Goal: Complete application form

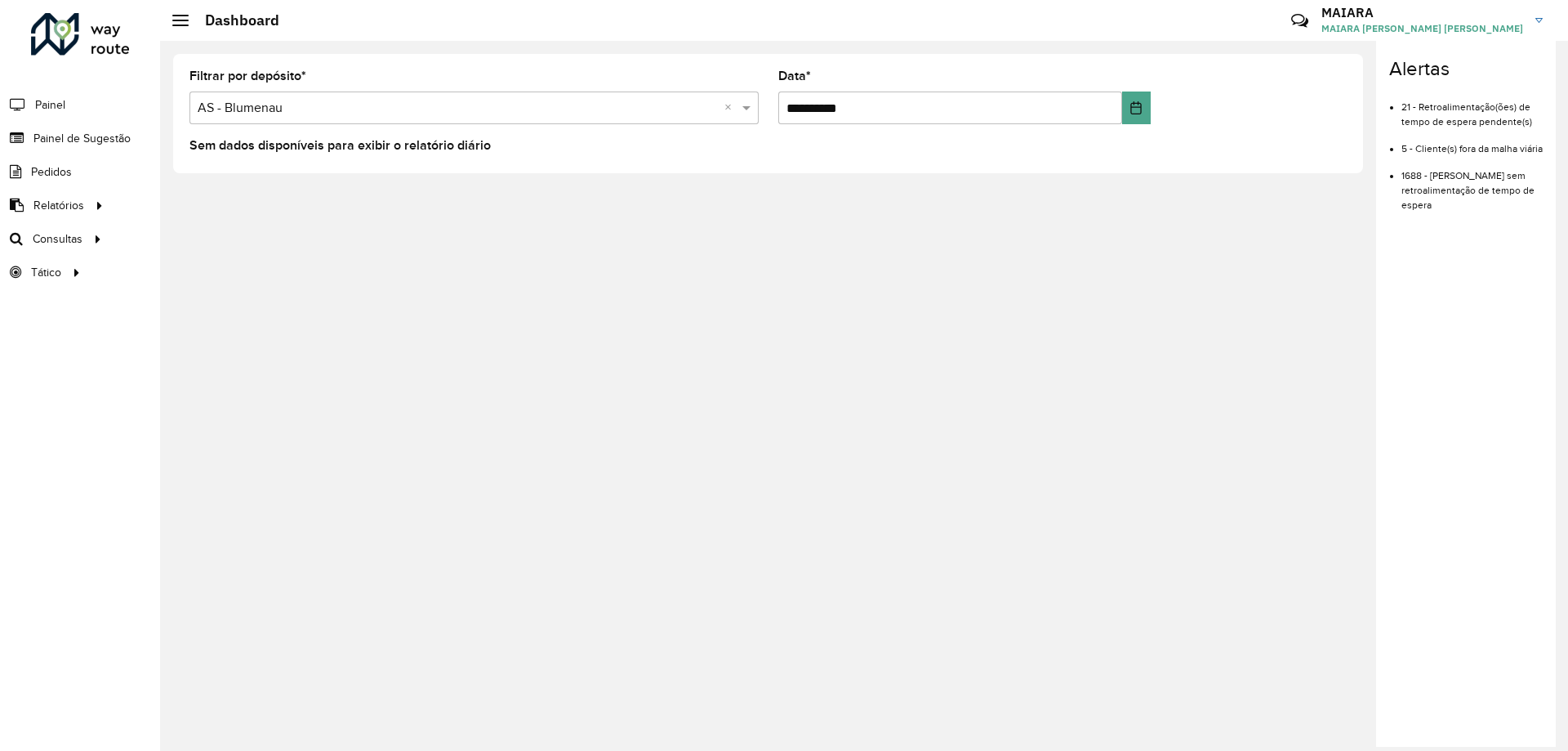
drag, startPoint x: 0, startPoint y: 0, endPoint x: 246, endPoint y: 107, distance: 268.3
click at [246, 107] on input "text" at bounding box center [458, 108] width 520 height 20
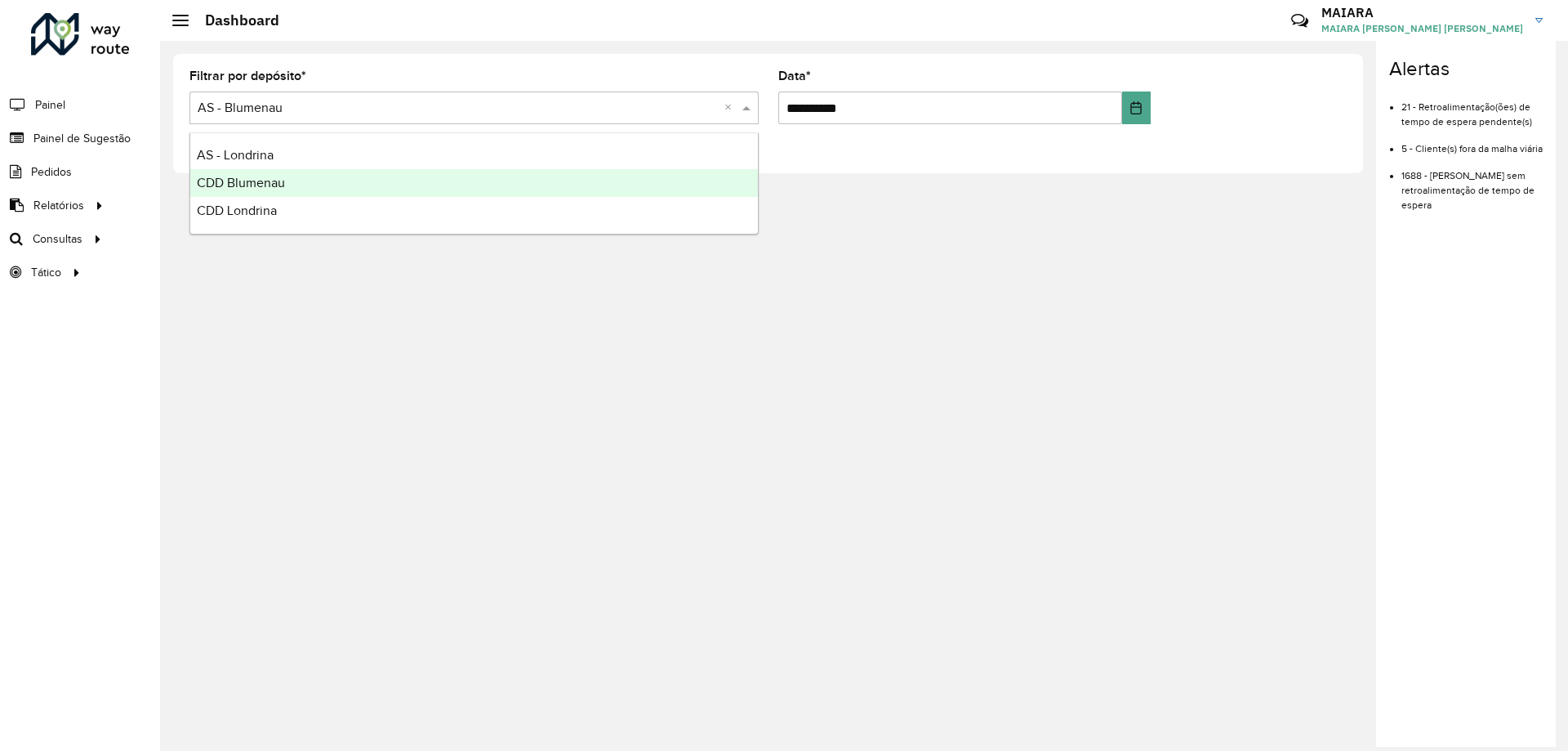
click at [257, 188] on span "CDD Blumenau" at bounding box center [240, 182] width 88 height 14
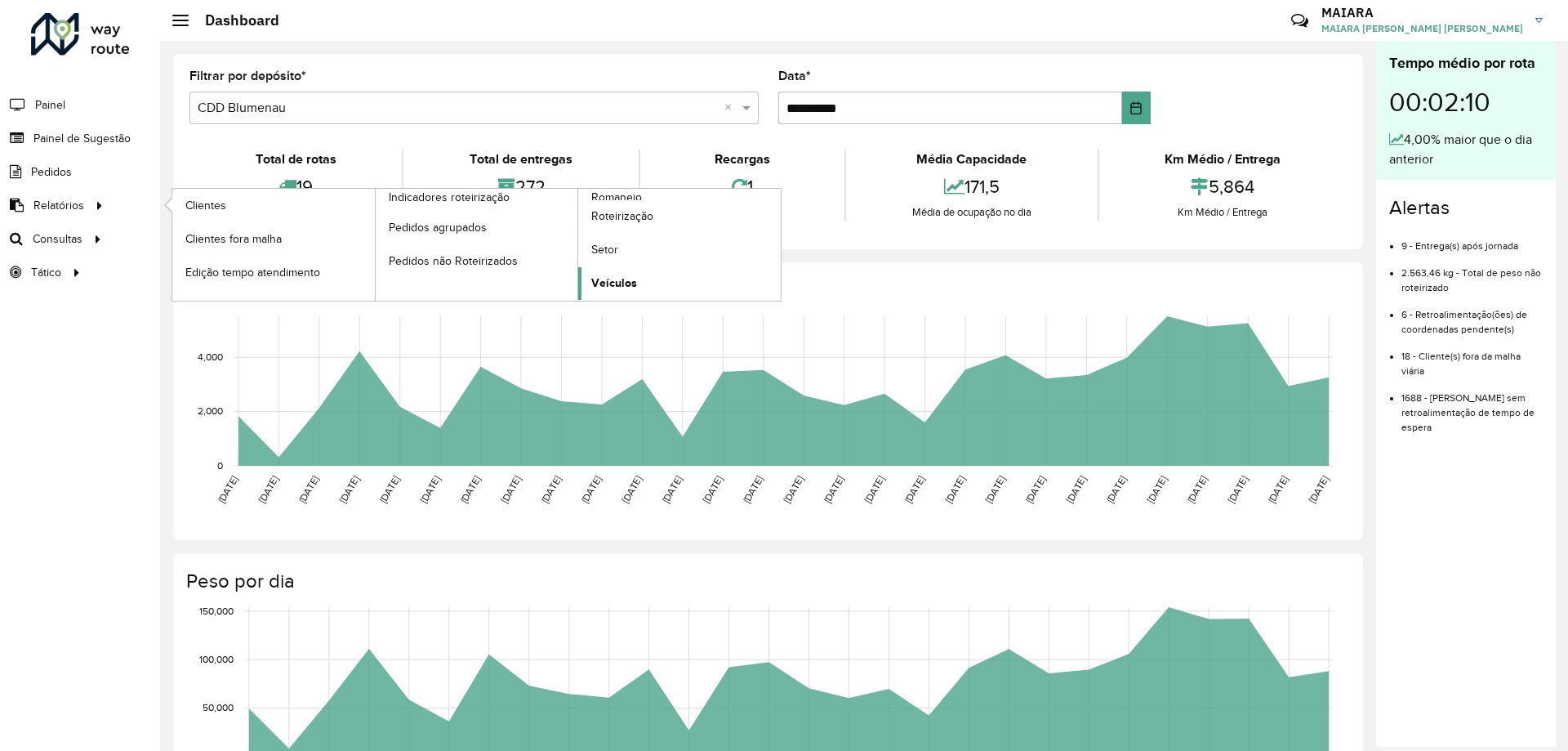
click at [623, 274] on link "Veículos" at bounding box center [679, 284] width 203 height 33
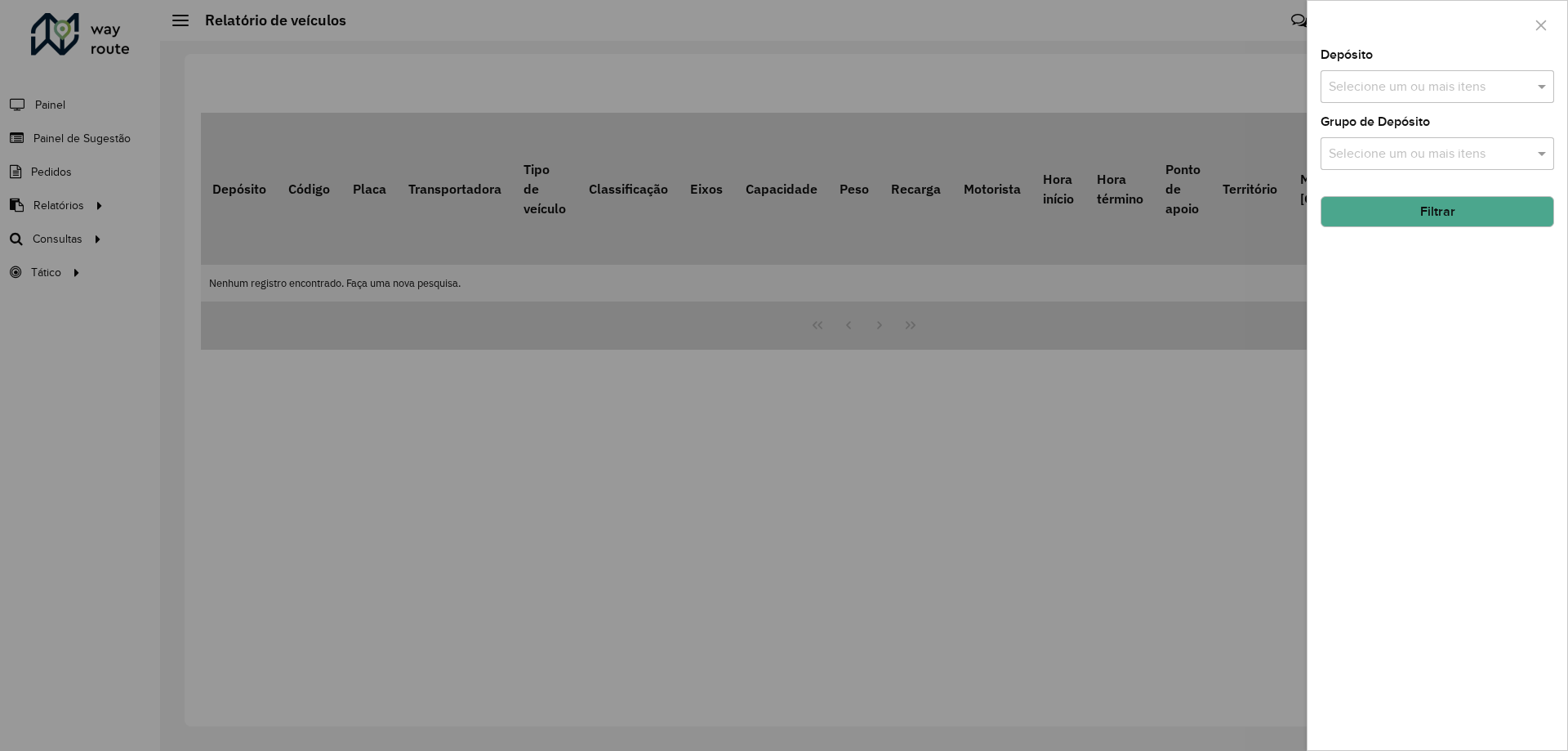
click at [759, 262] on div at bounding box center [784, 376] width 1568 height 751
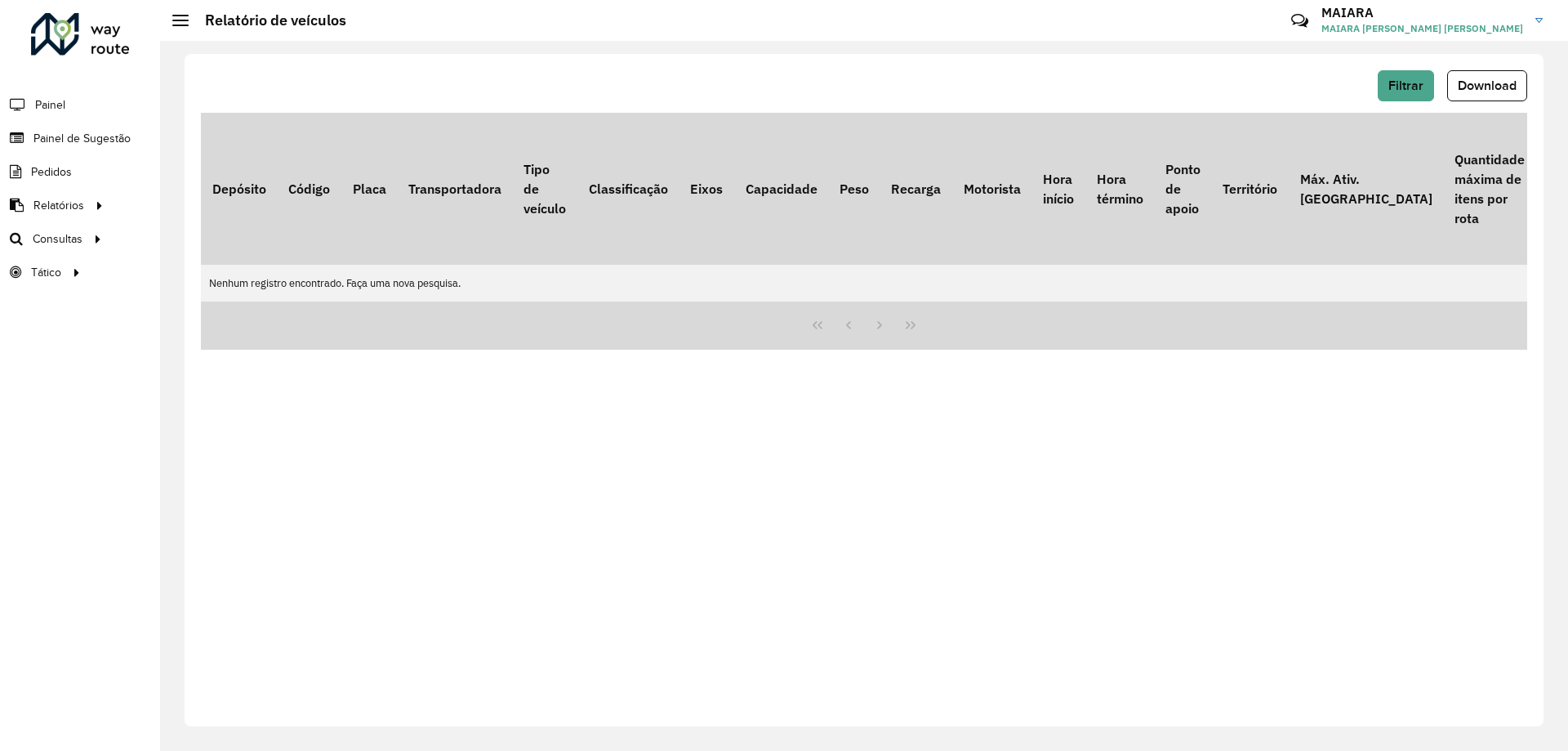
click at [762, 255] on div at bounding box center [784, 376] width 1568 height 751
click at [58, 150] on link "Painel de Sugestão" at bounding box center [68, 138] width 136 height 33
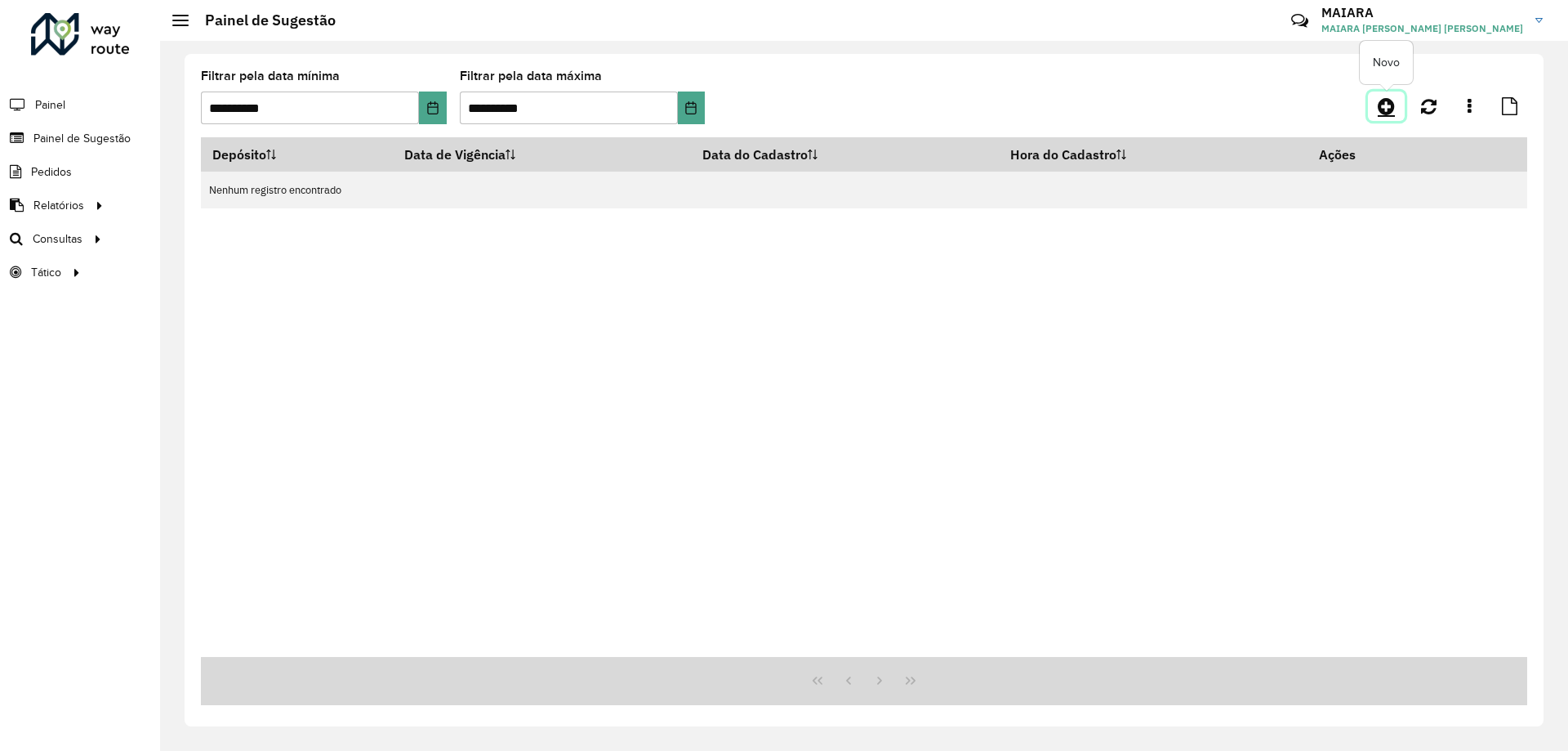
click at [1394, 101] on icon at bounding box center [1386, 106] width 17 height 20
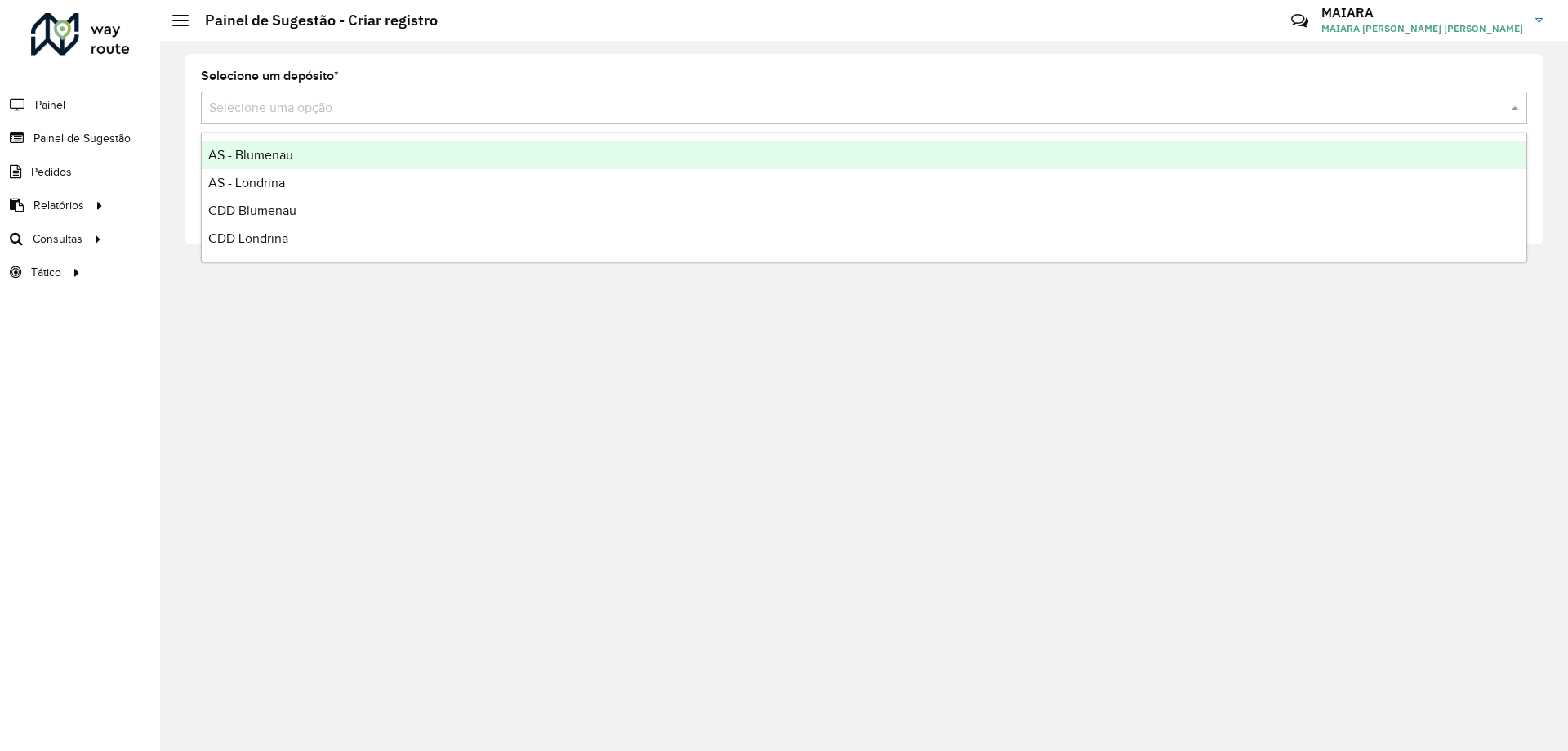
click at [272, 110] on input "text" at bounding box center [847, 108] width 1277 height 20
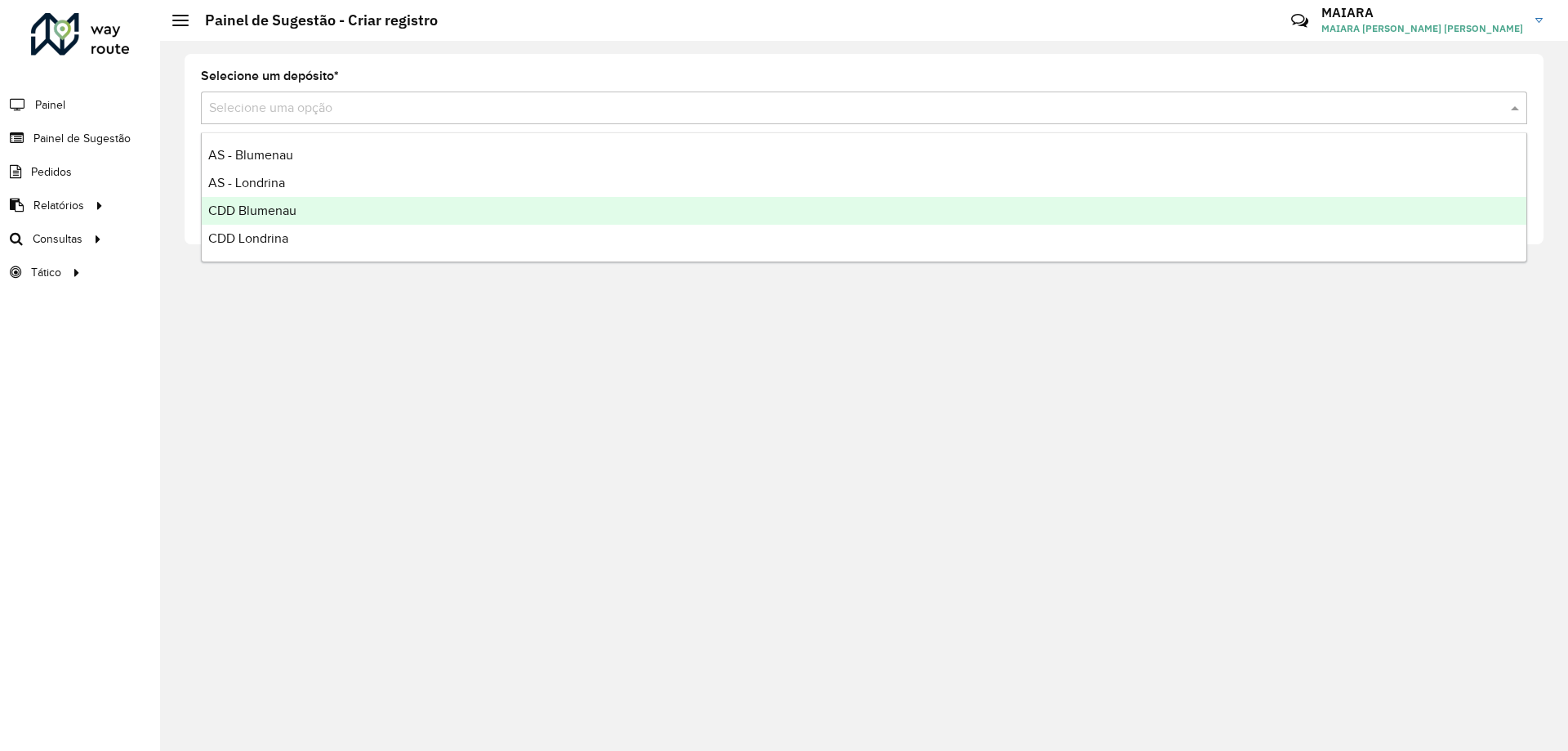
click at [295, 198] on div "CDD Blumenau" at bounding box center [864, 211] width 1324 height 27
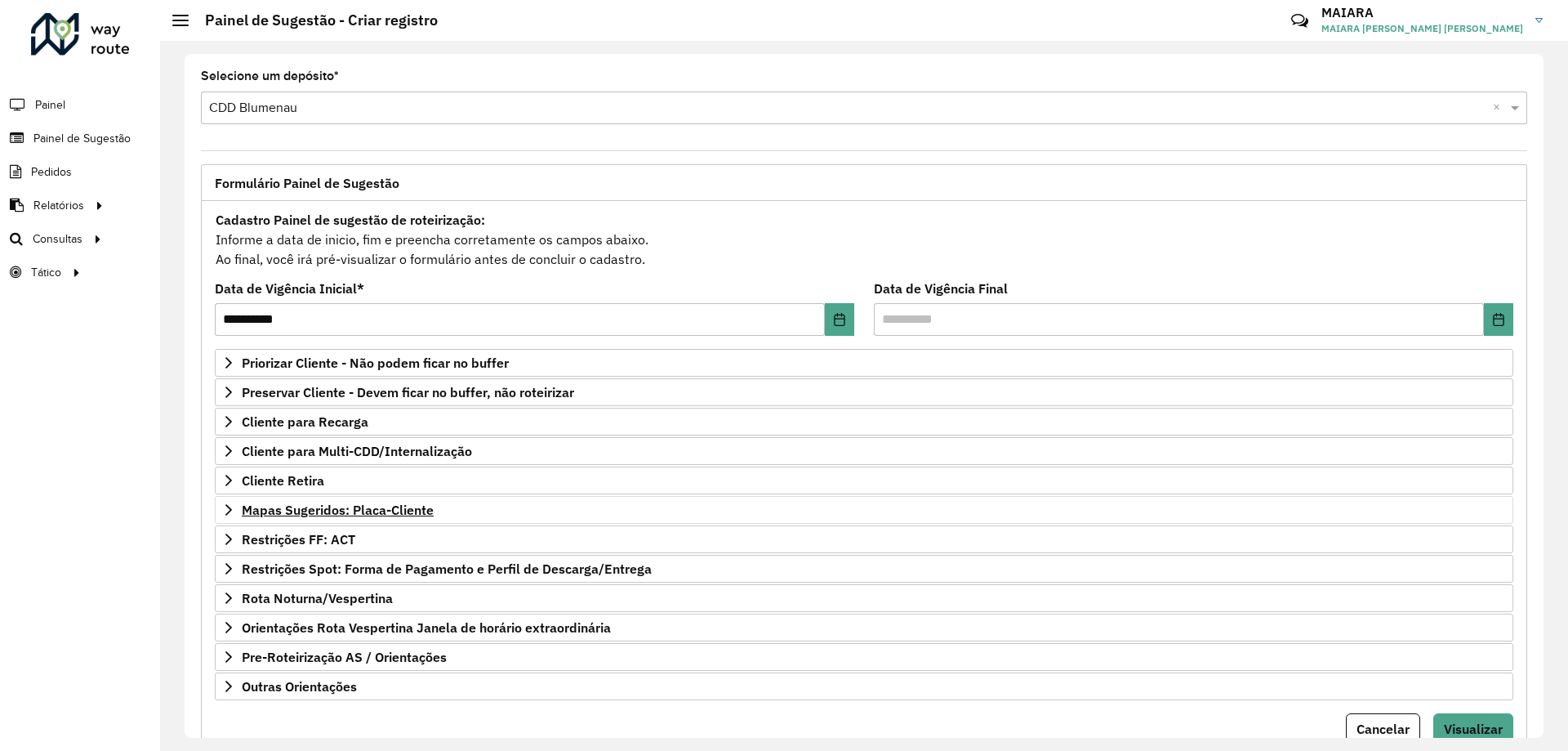
scroll to position [64, 0]
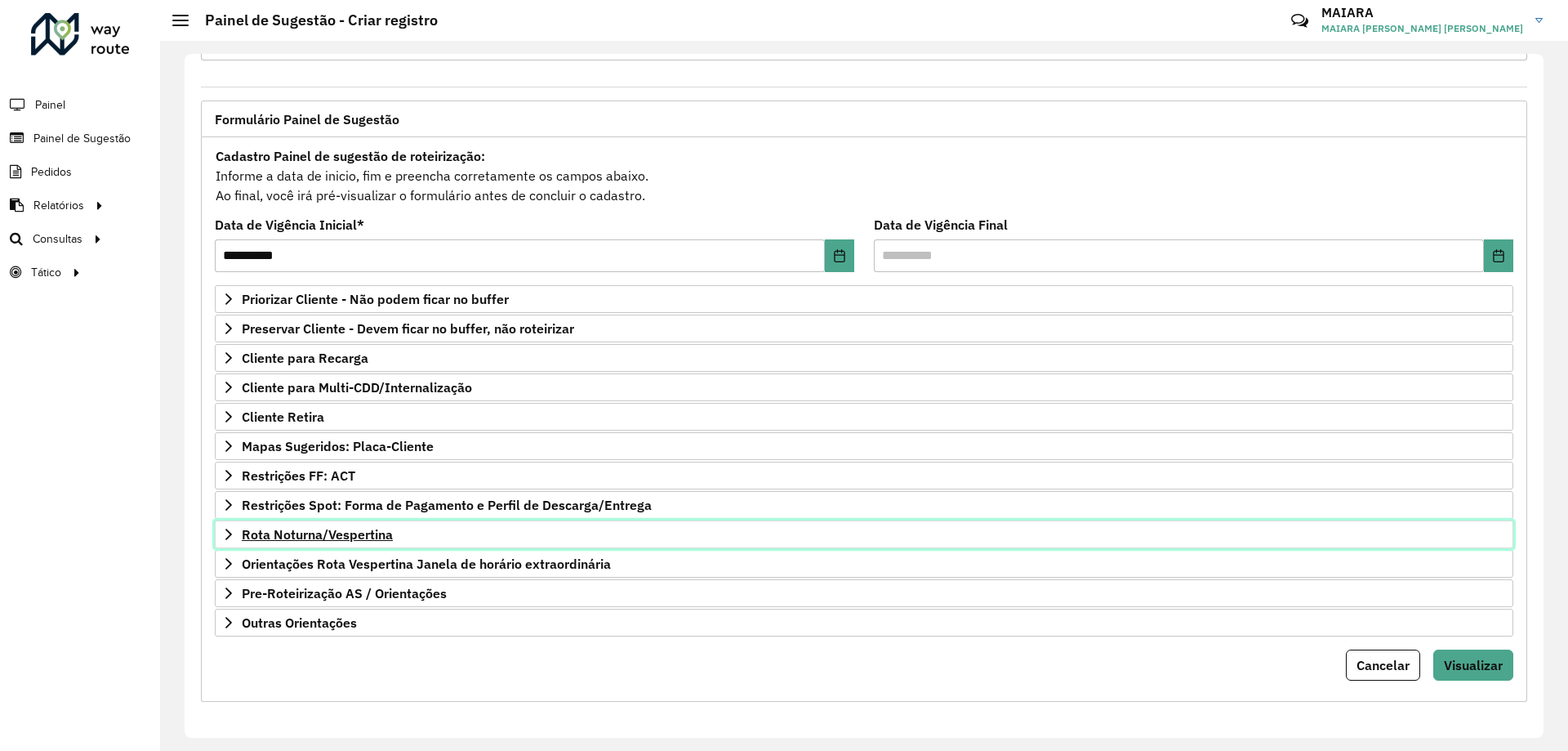
click at [261, 537] on span "Rota Noturna/Vespertina" at bounding box center [317, 534] width 151 height 13
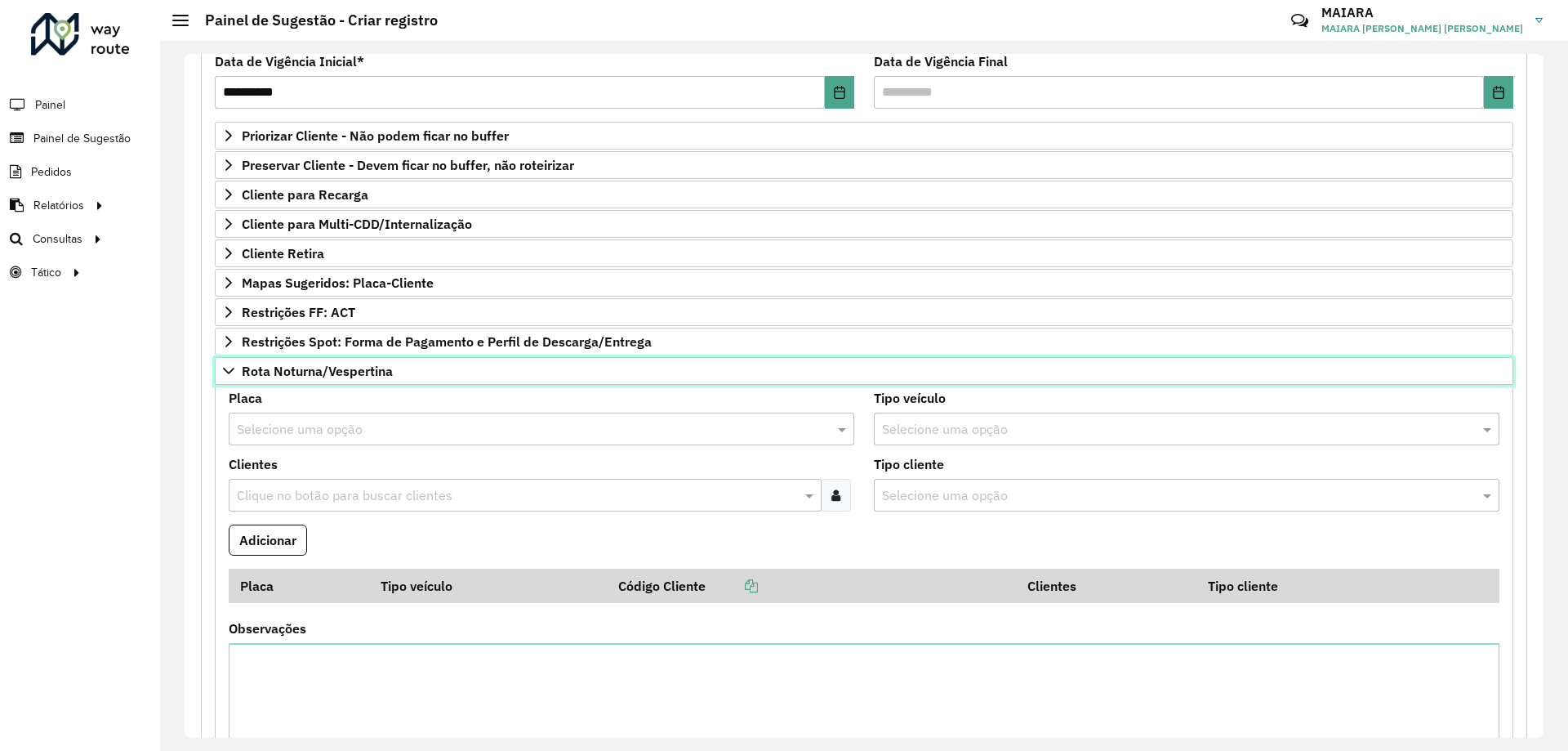
scroll to position [473, 0]
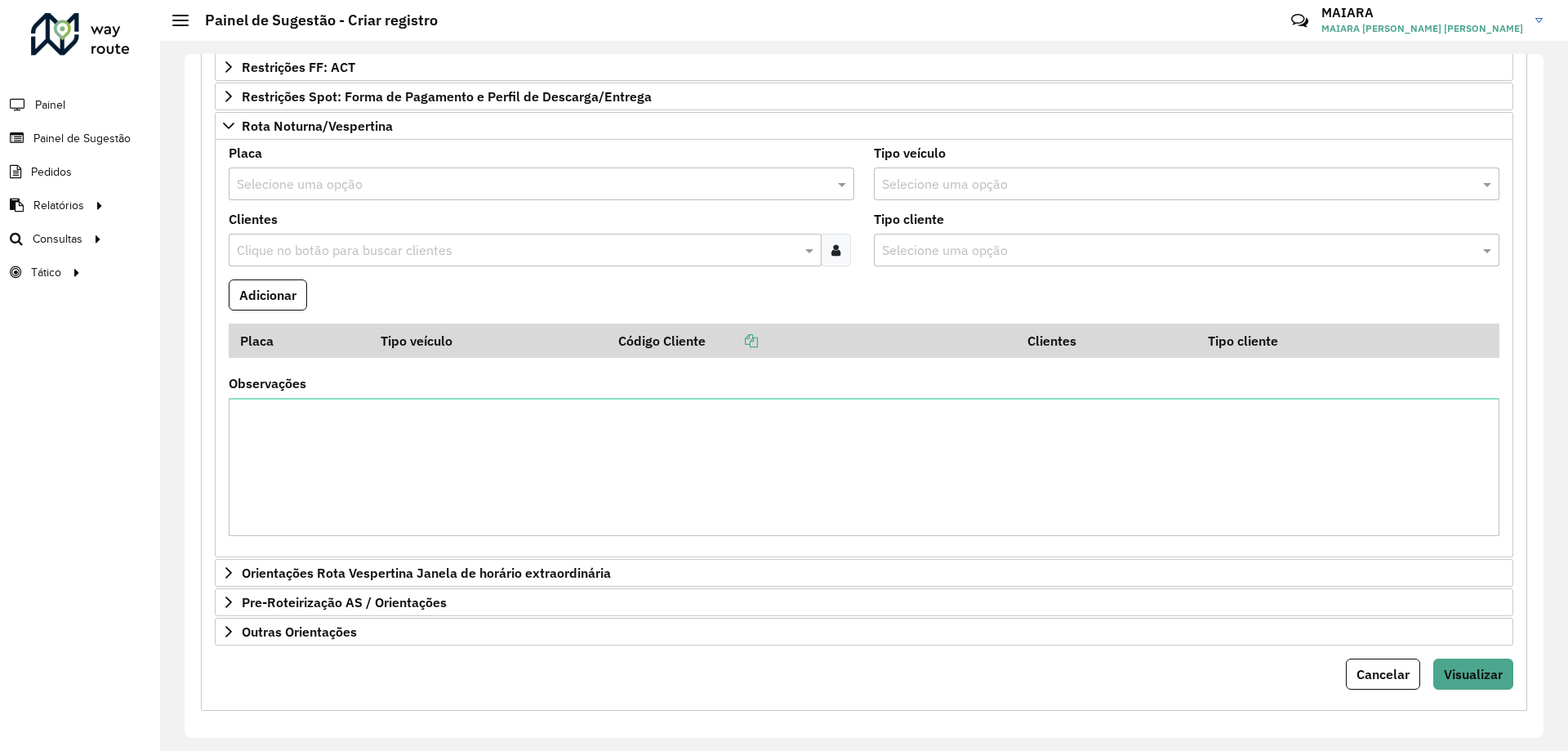
click at [258, 185] on input "text" at bounding box center [525, 184] width 576 height 20
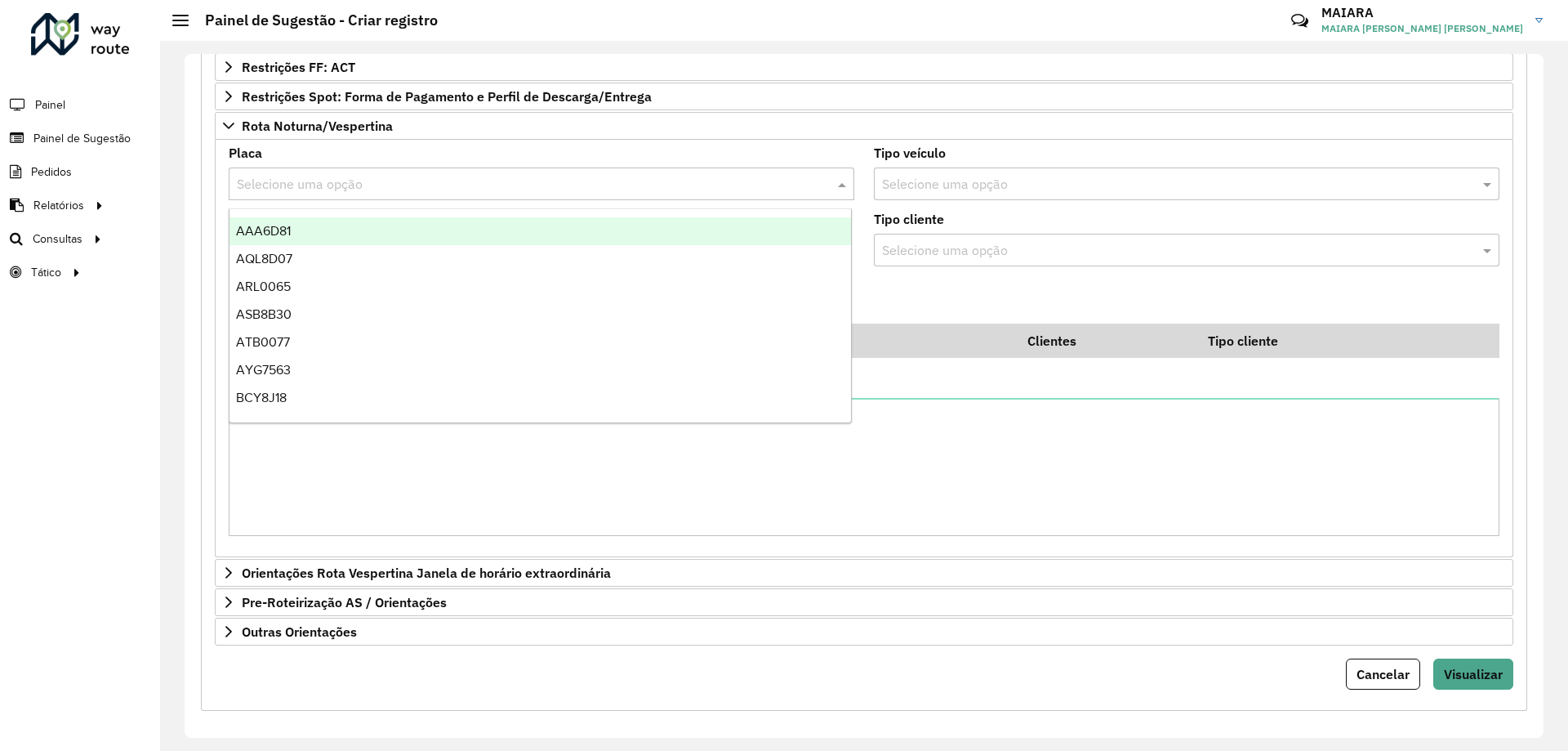
click at [9, 294] on div "Roteirizador AmbevTech Painel Painel de Sugestão Pedidos Relatórios Clientes Cl…" at bounding box center [80, 376] width 160 height 751
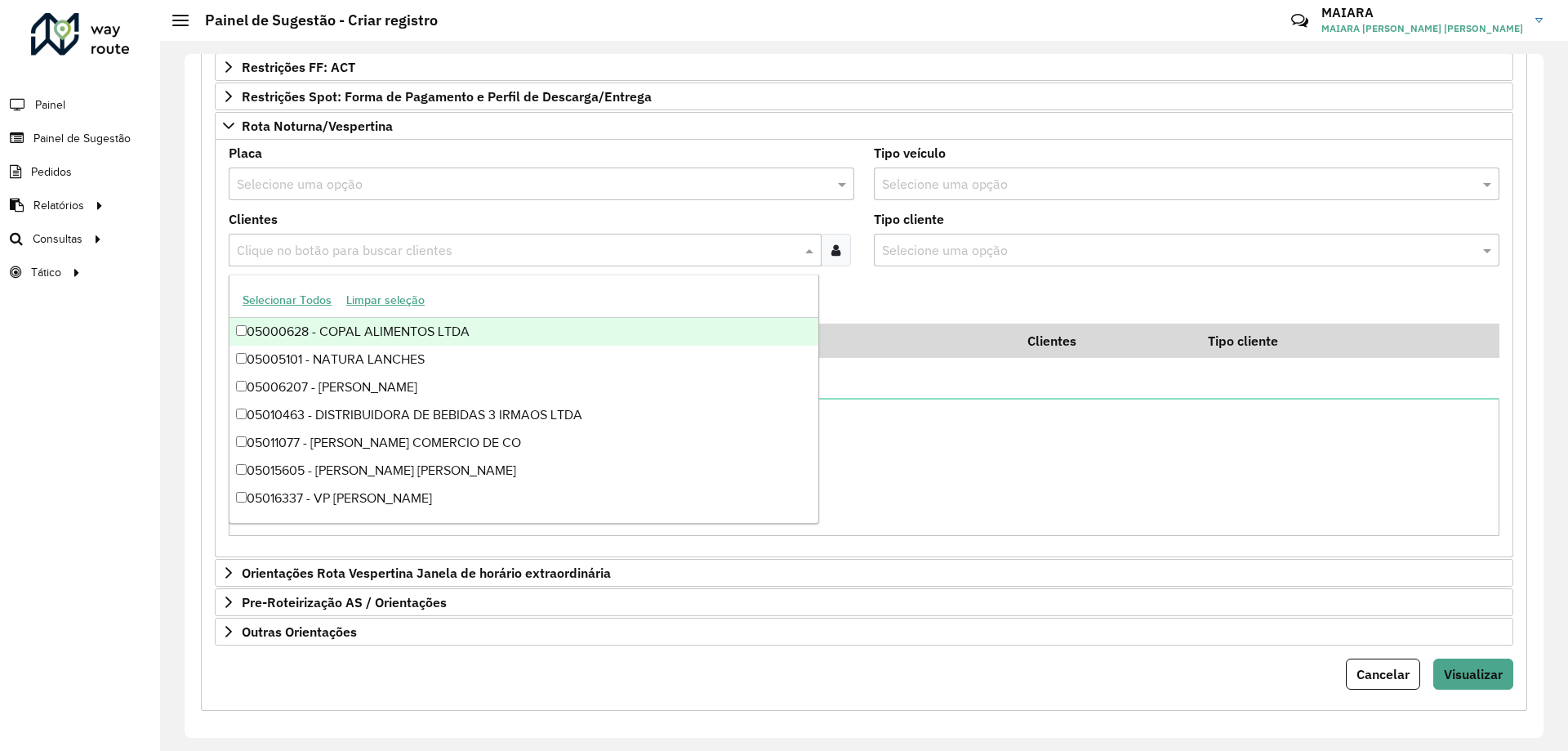
click at [345, 246] on input "text" at bounding box center [517, 251] width 568 height 20
paste input "****"
type input "****"
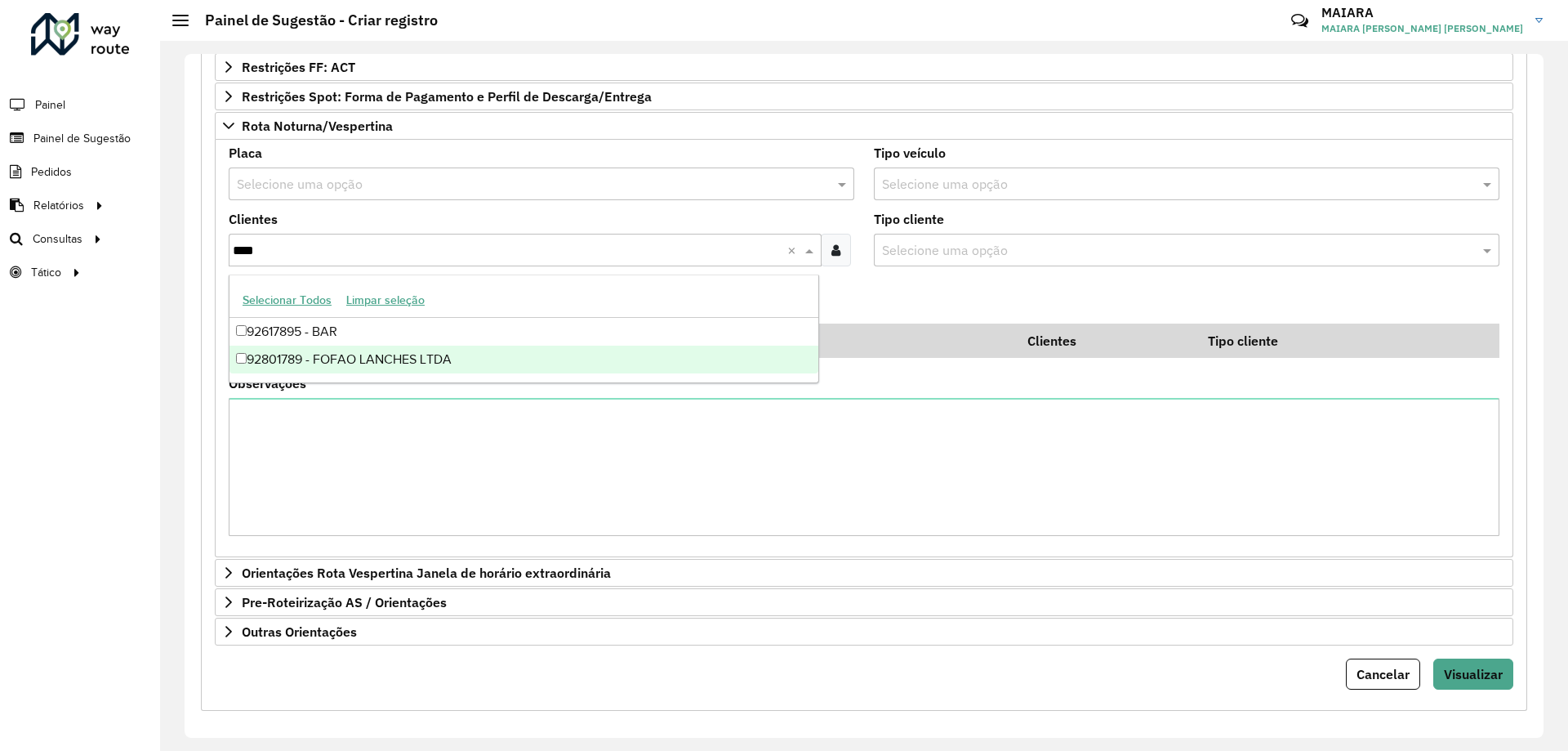
click at [252, 351] on div "92801789 - FOFAO LANCHES LTDA" at bounding box center [524, 359] width 589 height 27
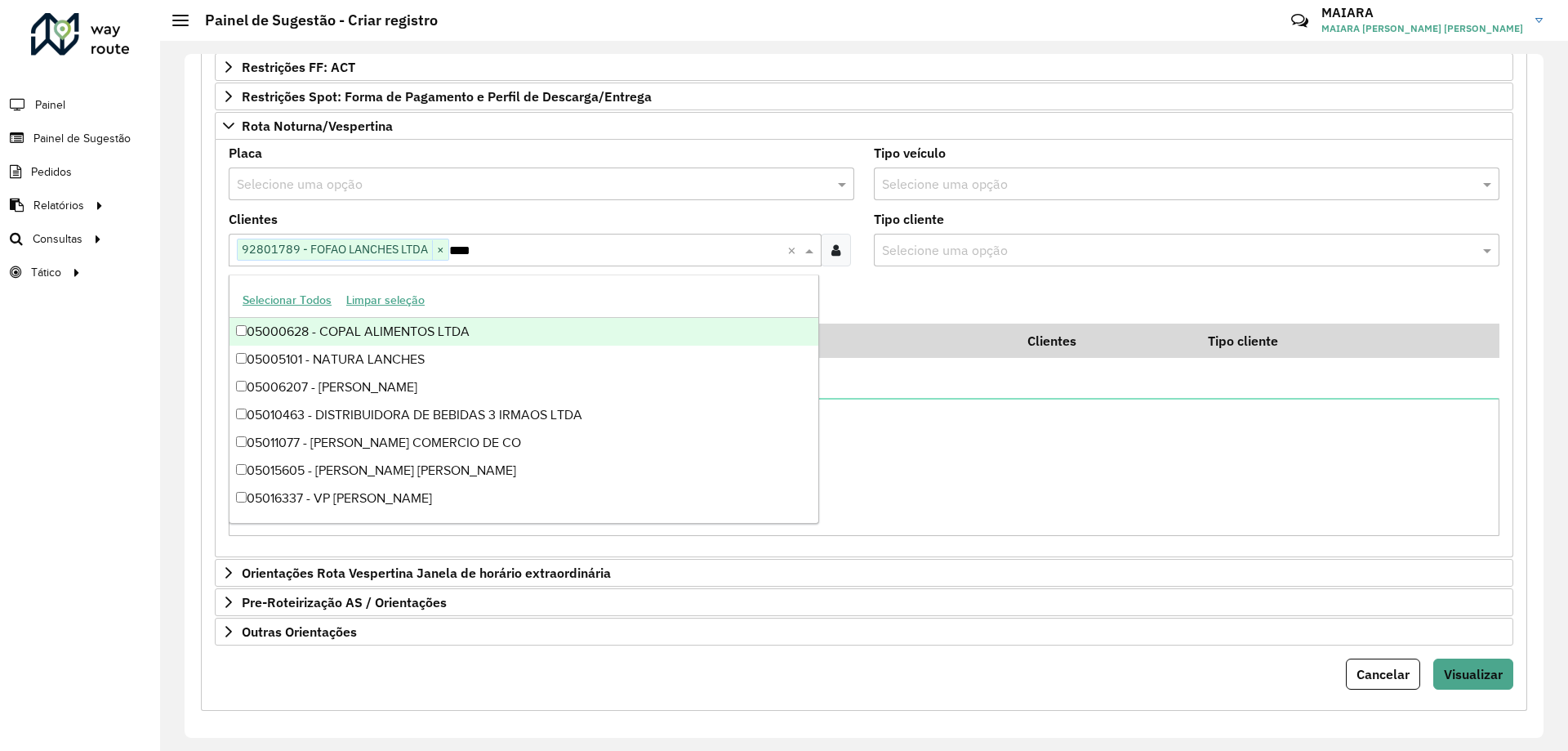
click at [142, 353] on div "Roteirizador AmbevTech Painel Painel de Sugestão Pedidos Relatórios Clientes Cl…" at bounding box center [80, 376] width 160 height 751
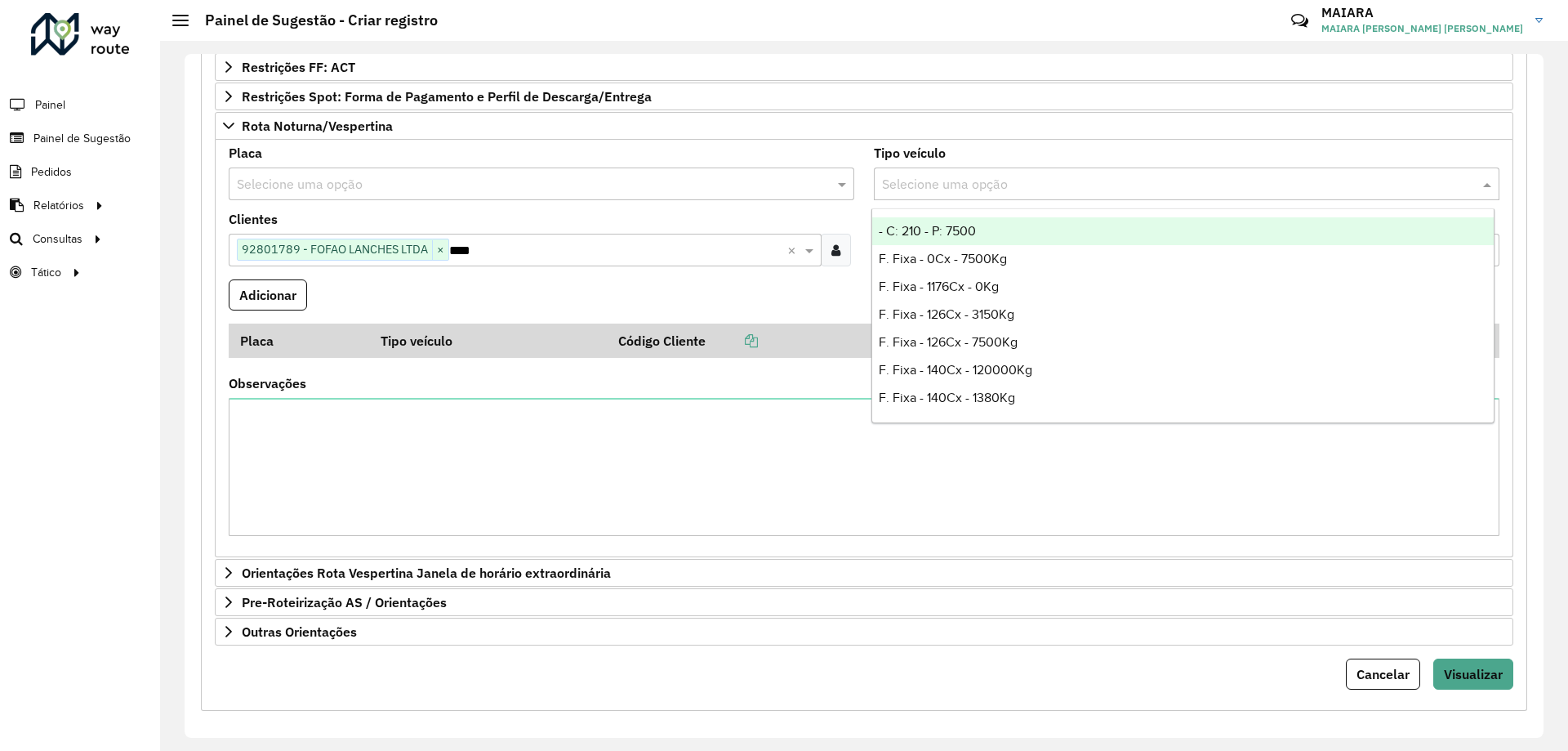
click at [917, 190] on input "text" at bounding box center [1170, 184] width 576 height 20
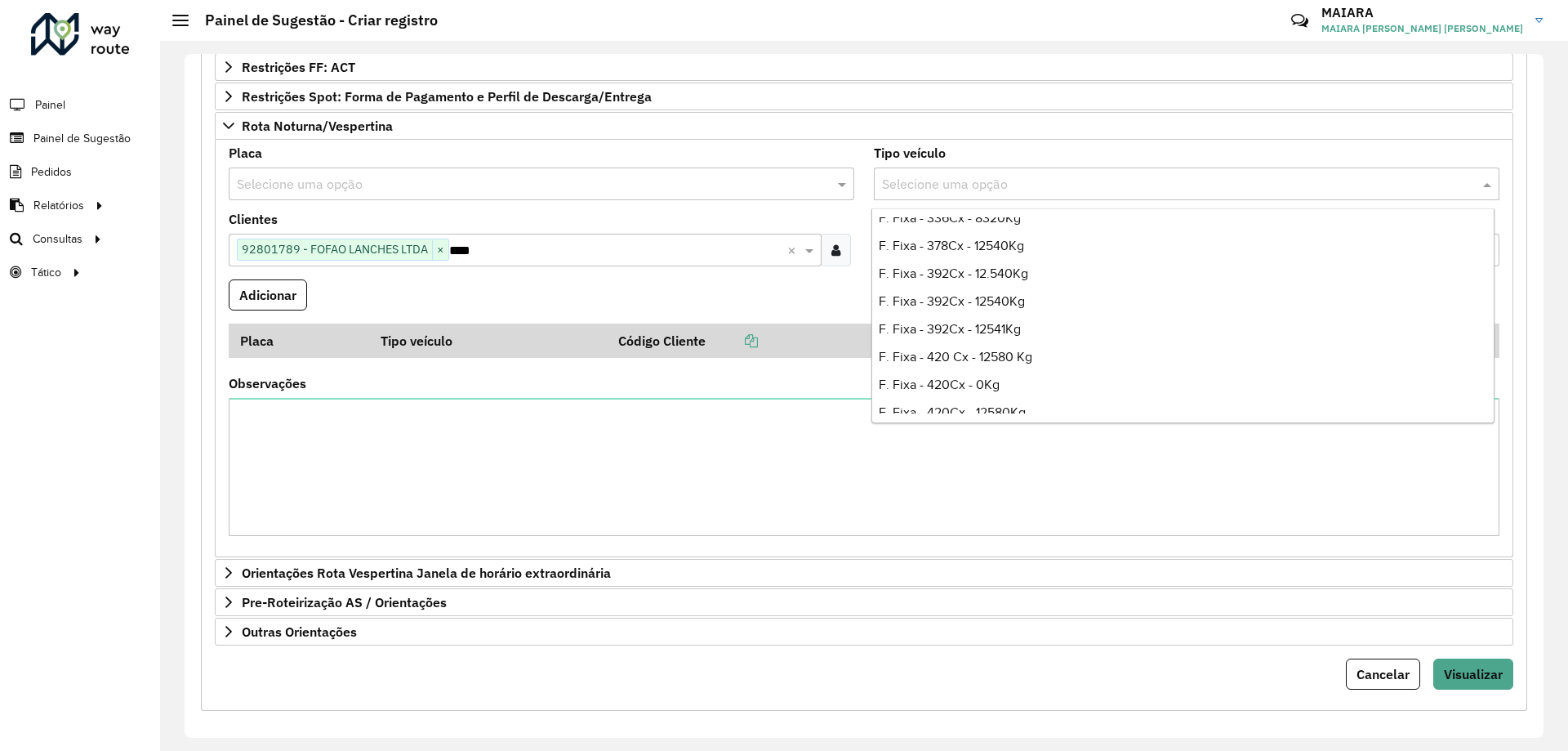
scroll to position [1225, 0]
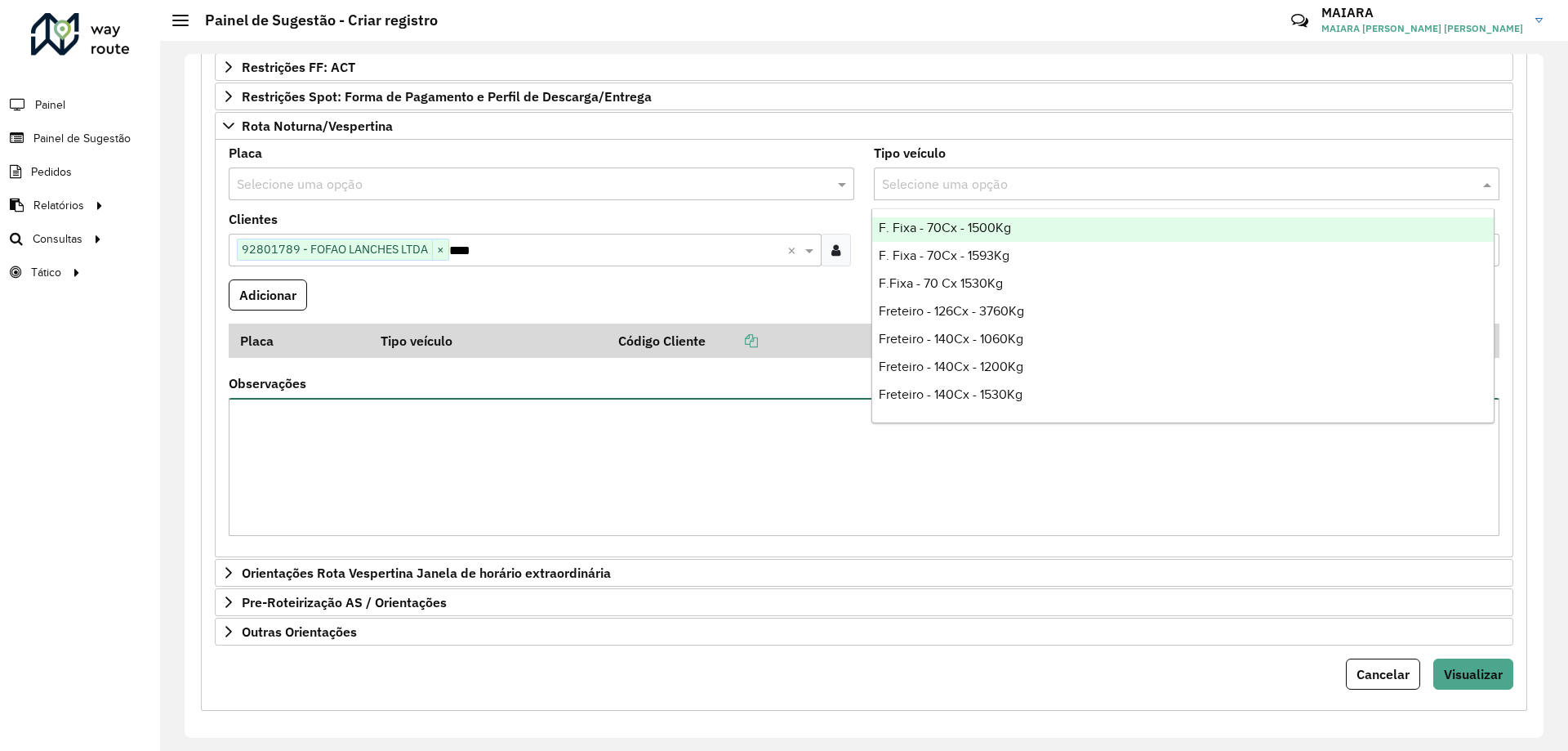
click at [366, 473] on textarea "Observações" at bounding box center [864, 467] width 1271 height 138
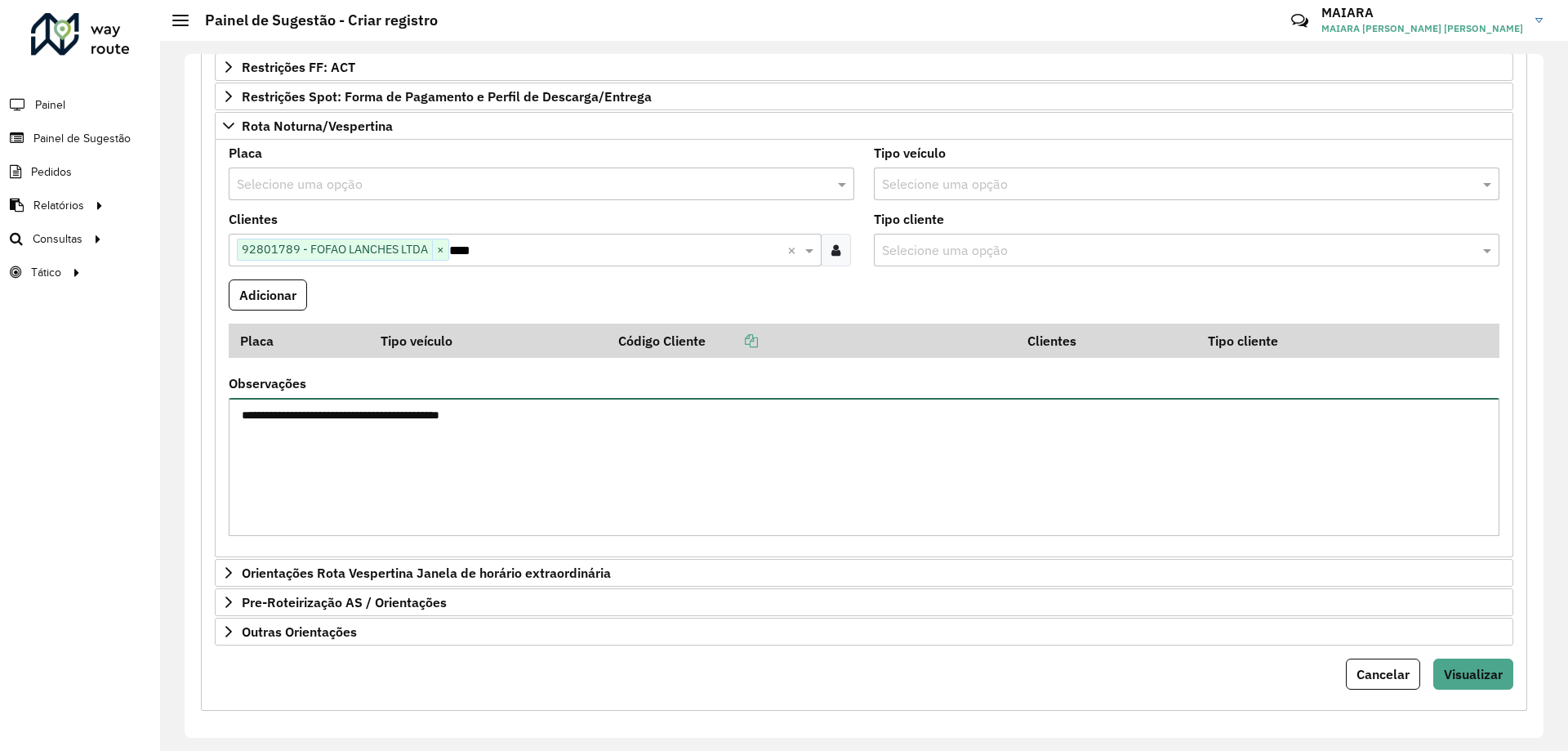
paste textarea "*"
click at [507, 421] on textarea "**********" at bounding box center [864, 467] width 1271 height 138
click at [507, 412] on textarea "**********" at bounding box center [864, 467] width 1271 height 138
click at [631, 429] on textarea "**********" at bounding box center [864, 467] width 1271 height 138
type textarea "**********"
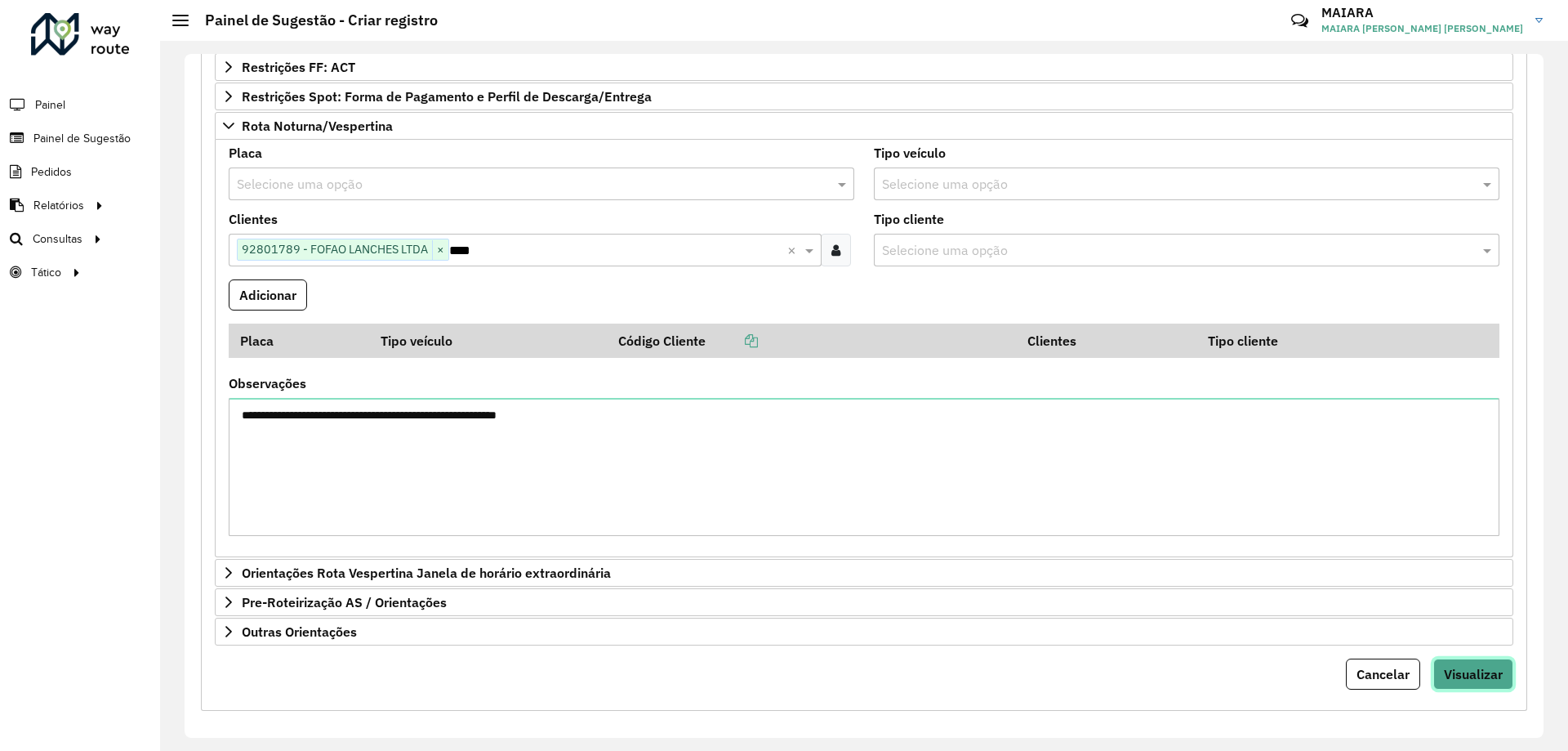
click at [1486, 666] on span "Visualizar" at bounding box center [1473, 674] width 58 height 16
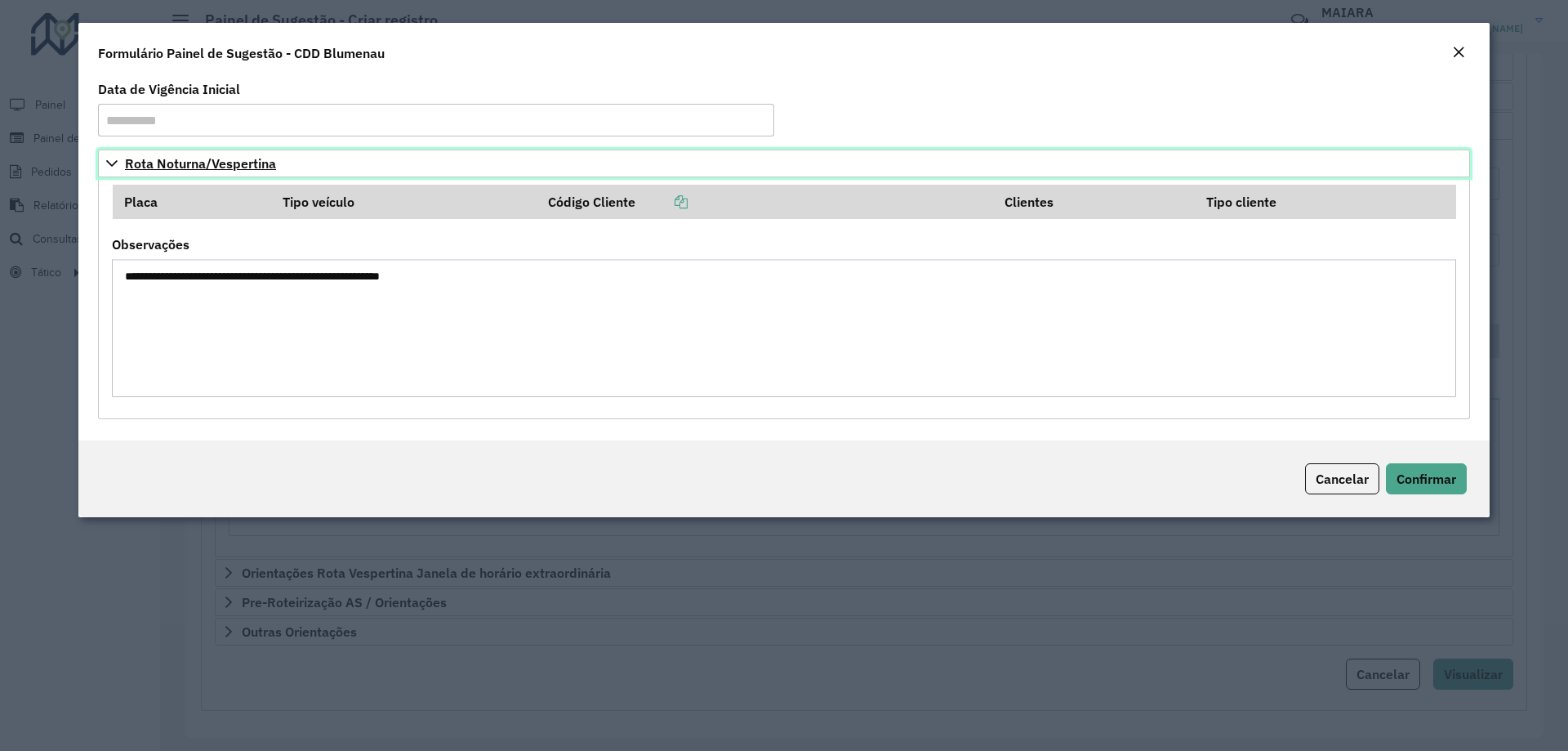
click at [280, 160] on link "Rota Noturna/Vespertina" at bounding box center [784, 163] width 1372 height 27
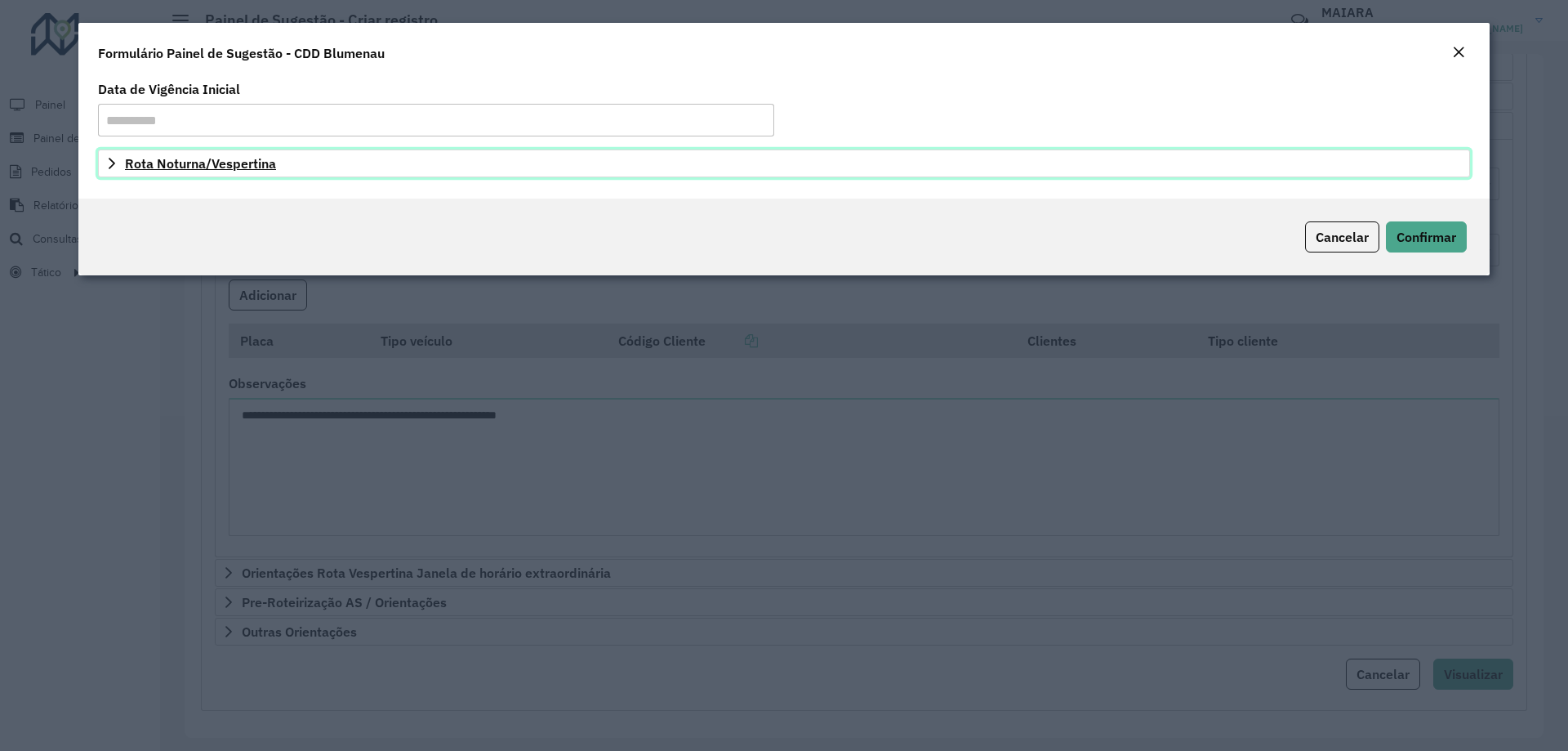
click at [280, 160] on link "Rota Noturna/Vespertina" at bounding box center [784, 163] width 1372 height 27
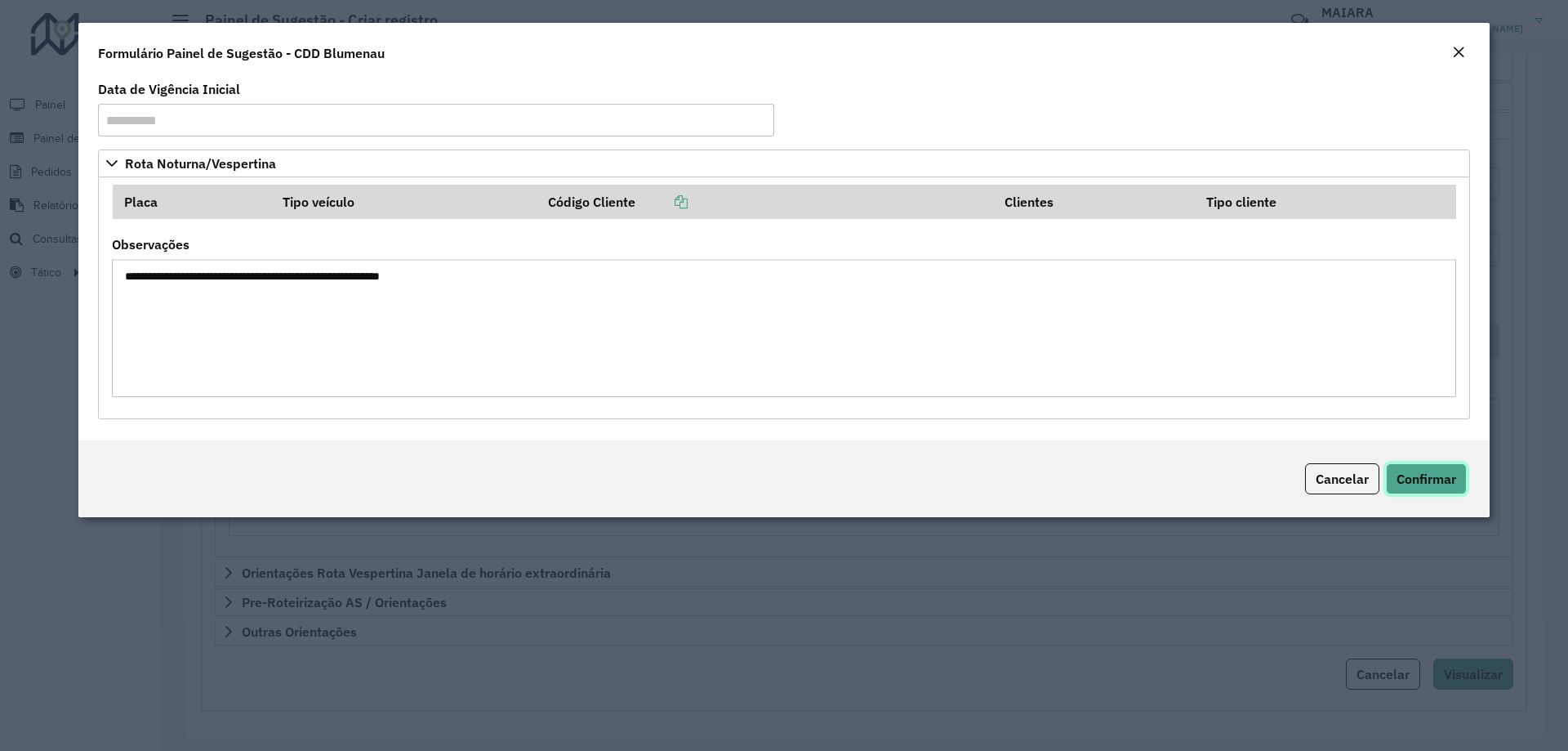
click at [1441, 486] on span "Confirmar" at bounding box center [1425, 479] width 59 height 16
